Goal: Check status: Check status

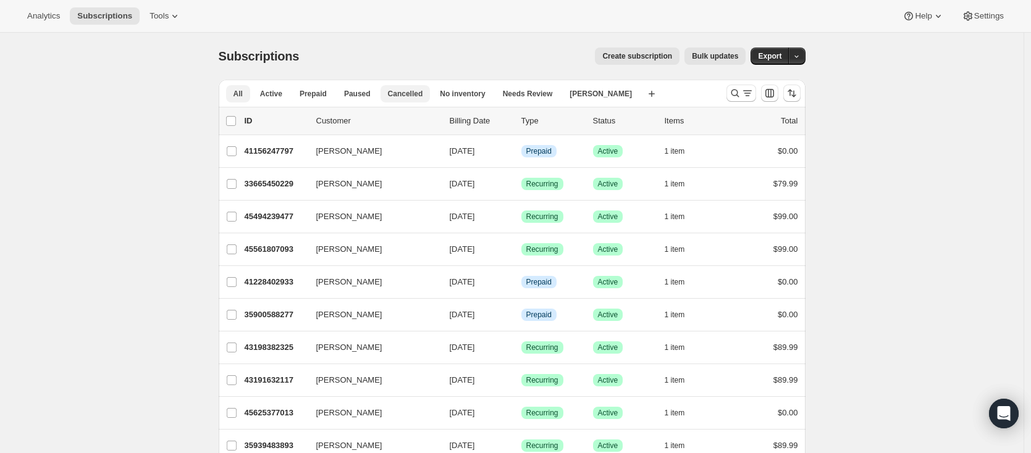
click at [423, 93] on span "Cancelled" at bounding box center [405, 94] width 35 height 10
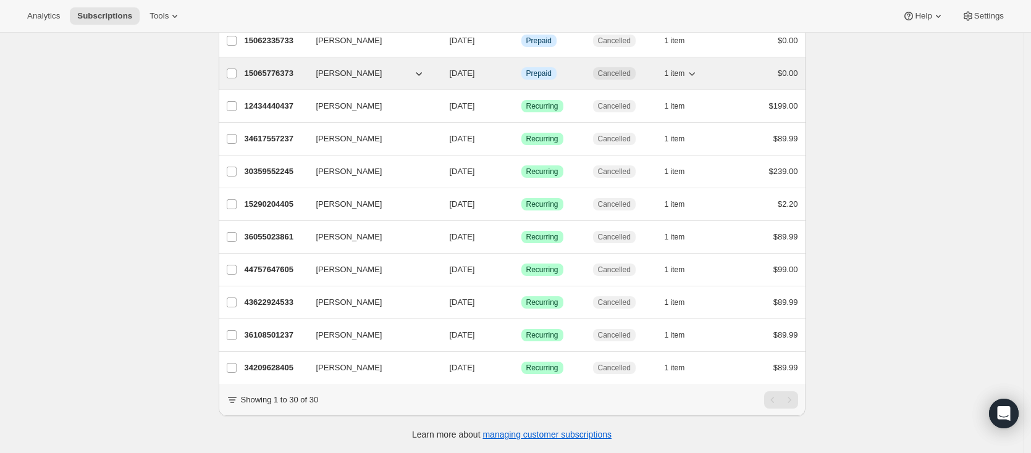
scroll to position [742, 0]
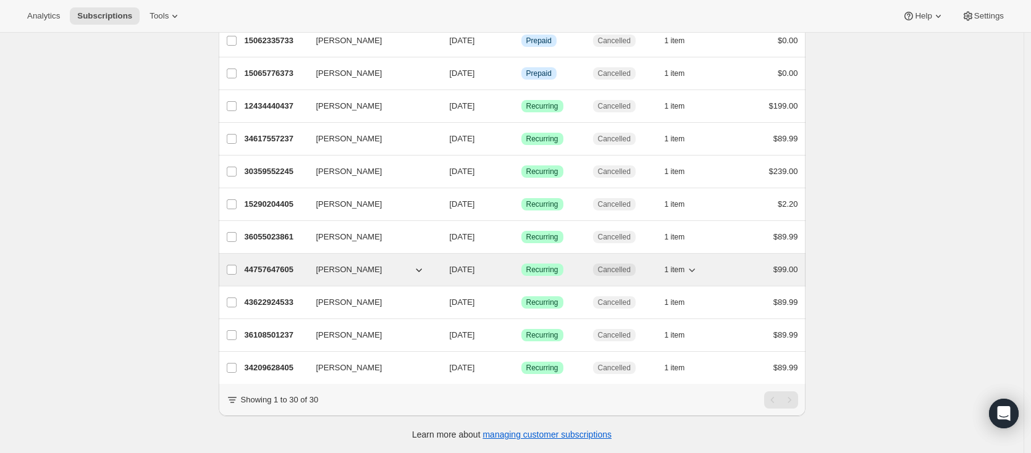
click at [275, 264] on p "44757647605" at bounding box center [276, 270] width 62 height 12
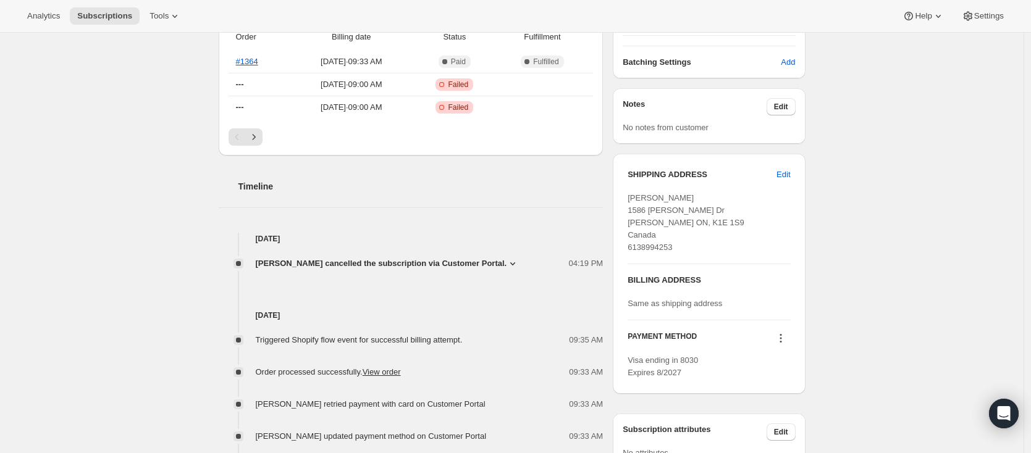
scroll to position [407, 0]
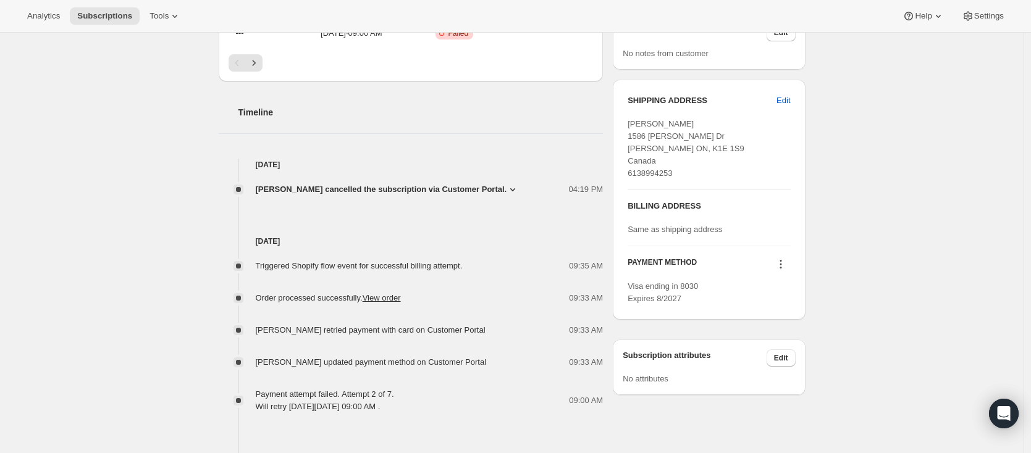
click at [462, 191] on span "[PERSON_NAME] cancelled the subscription via Customer Portal." at bounding box center [381, 189] width 251 height 12
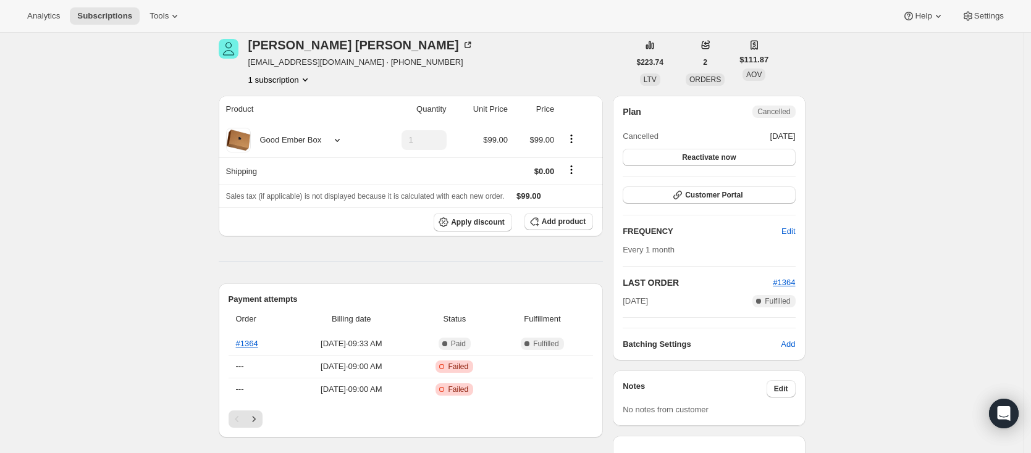
scroll to position [0, 0]
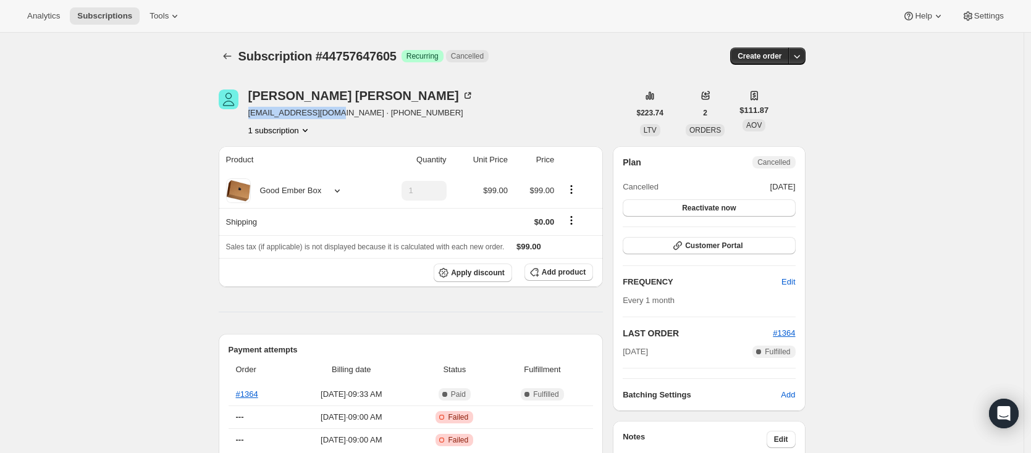
drag, startPoint x: 251, startPoint y: 114, endPoint x: 331, endPoint y: 112, distance: 79.7
click at [331, 112] on span "[EMAIL_ADDRESS][DOMAIN_NAME] · [PHONE_NUMBER]" at bounding box center [360, 113] width 225 height 12
copy span "[EMAIL_ADDRESS][DOMAIN_NAME]"
